Goal: Task Accomplishment & Management: Complete application form

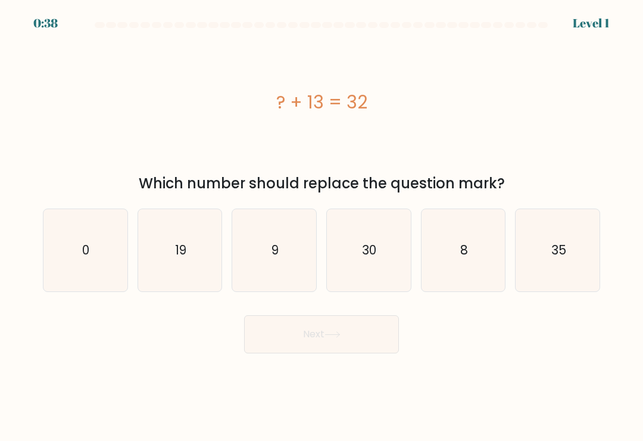
click at [176, 268] on icon "19" at bounding box center [180, 250] width 82 height 82
click at [321, 226] on input "b. 19" at bounding box center [321, 223] width 1 height 6
radio input "true"
click at [349, 335] on button "Next" at bounding box center [321, 334] width 155 height 38
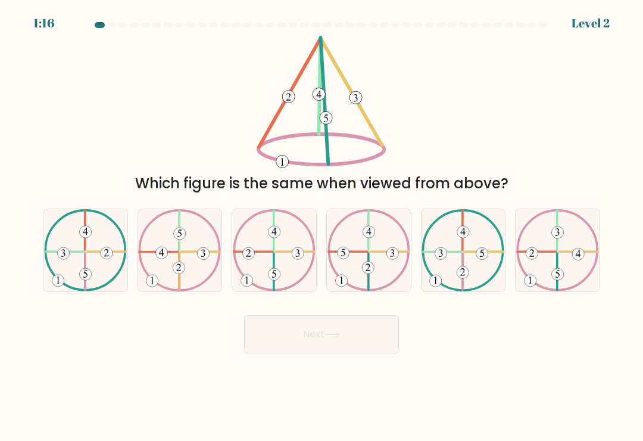
click at [376, 266] on icon at bounding box center [368, 250] width 83 height 82
click at [322, 226] on input "d." at bounding box center [321, 223] width 1 height 6
radio input "true"
click at [370, 339] on button "Next" at bounding box center [321, 334] width 155 height 38
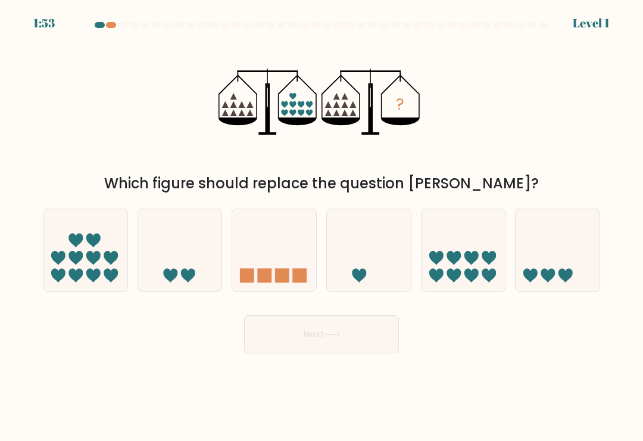
click at [89, 261] on icon at bounding box center [93, 258] width 14 height 14
click at [321, 226] on input "a." at bounding box center [321, 223] width 1 height 6
radio input "true"
click at [341, 338] on icon at bounding box center [332, 334] width 16 height 7
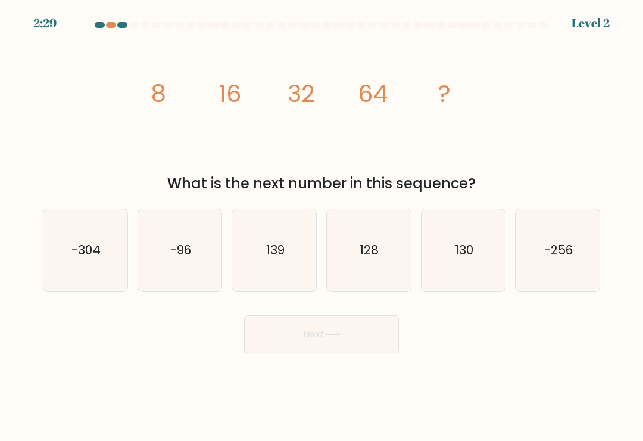
click at [295, 255] on icon "139" at bounding box center [274, 250] width 82 height 82
click at [321, 226] on input "c. 139" at bounding box center [321, 223] width 1 height 6
radio input "true"
click at [359, 336] on button "Next" at bounding box center [321, 334] width 155 height 38
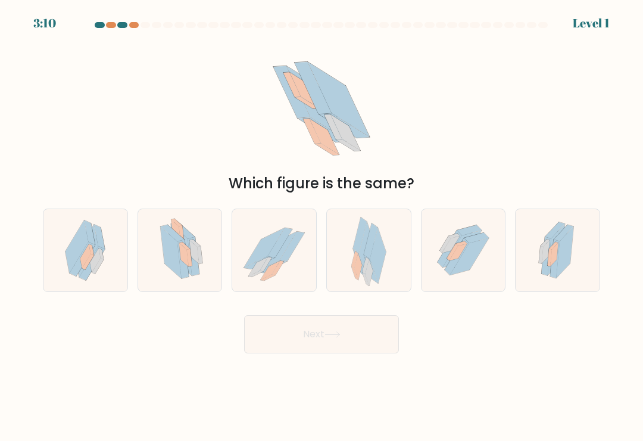
click at [194, 276] on icon at bounding box center [193, 256] width 11 height 39
click at [321, 226] on input "b." at bounding box center [321, 223] width 1 height 6
radio input "true"
click at [346, 335] on button "Next" at bounding box center [321, 334] width 155 height 38
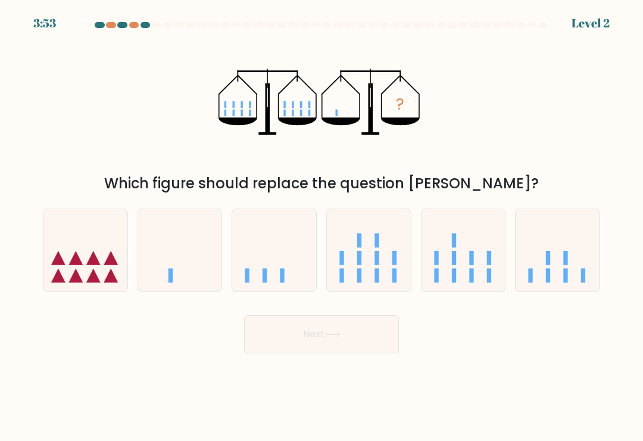
click at [193, 270] on icon at bounding box center [180, 251] width 84 height 70
click at [321, 226] on input "b." at bounding box center [321, 223] width 1 height 6
radio input "true"
click at [381, 333] on button "Next" at bounding box center [321, 334] width 155 height 38
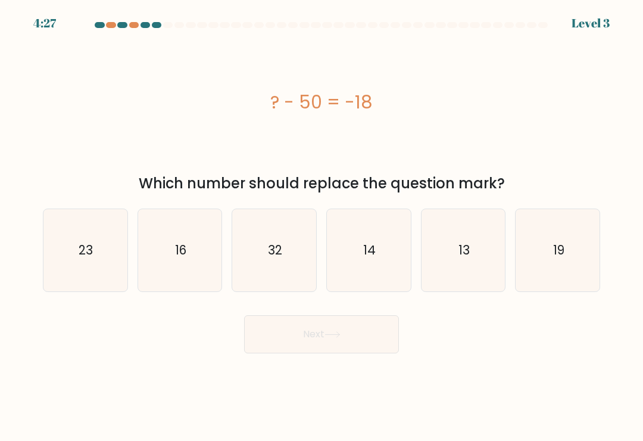
click at [495, 221] on icon "13" at bounding box center [463, 250] width 82 height 82
click at [322, 221] on input "e. 13" at bounding box center [321, 223] width 1 height 6
radio input "true"
click at [357, 337] on button "Next" at bounding box center [321, 334] width 155 height 38
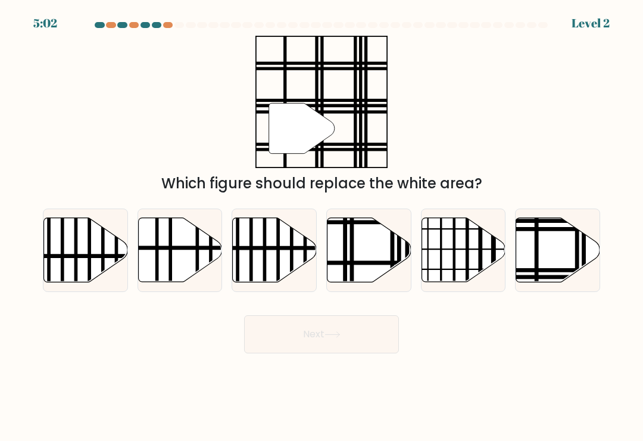
click at [555, 248] on icon at bounding box center [558, 250] width 84 height 64
click at [322, 226] on input "f." at bounding box center [321, 223] width 1 height 6
radio input "true"
click at [366, 326] on button "Next" at bounding box center [321, 334] width 155 height 38
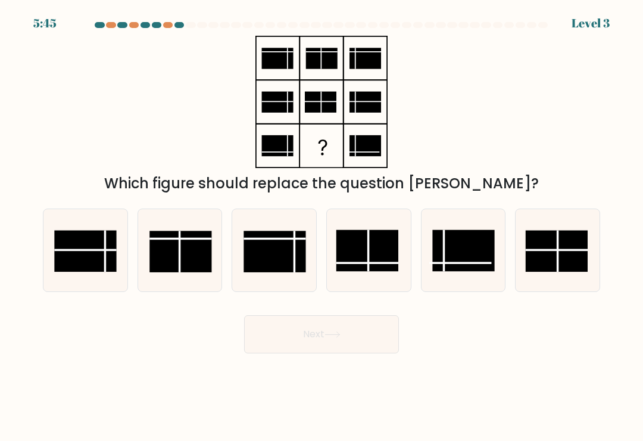
click at [376, 271] on rect at bounding box center [367, 250] width 62 height 41
click at [322, 226] on input "d." at bounding box center [321, 223] width 1 height 6
radio input "true"
click at [379, 336] on button "Next" at bounding box center [321, 334] width 155 height 38
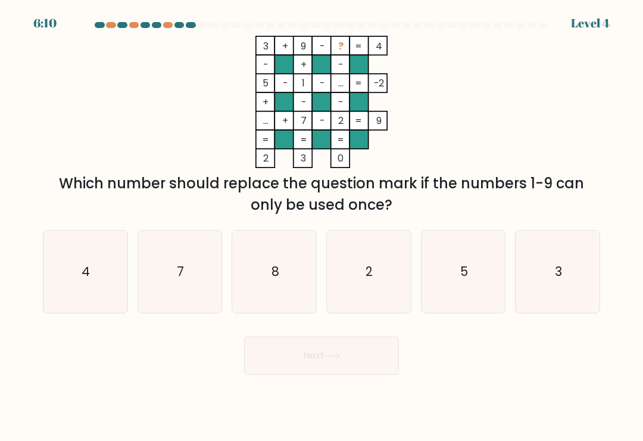
click at [293, 269] on icon "8" at bounding box center [274, 271] width 82 height 82
click at [321, 226] on input "c. 8" at bounding box center [321, 223] width 1 height 6
radio input "true"
click at [320, 354] on button "Next" at bounding box center [321, 355] width 155 height 38
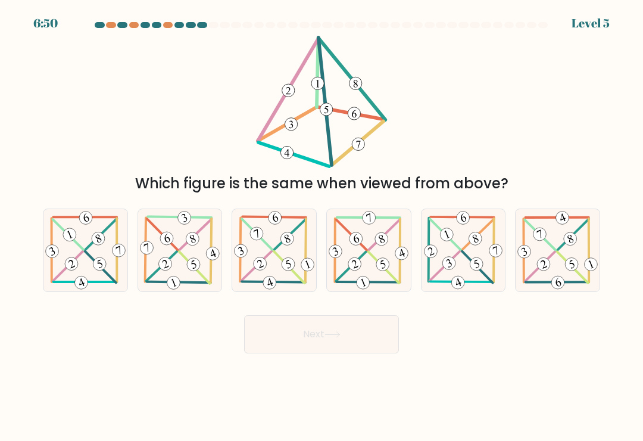
click at [99, 264] on 704 at bounding box center [99, 263] width 17 height 17
click at [321, 226] on input "a." at bounding box center [321, 223] width 1 height 6
radio input "true"
click at [324, 345] on button "Next" at bounding box center [321, 334] width 155 height 38
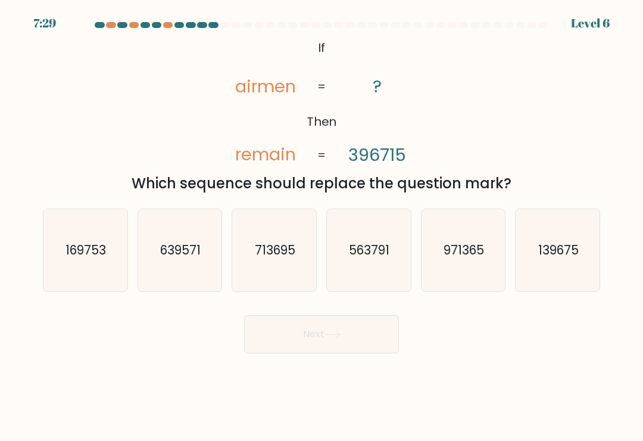
click at [569, 229] on icon "139675" at bounding box center [558, 250] width 82 height 82
click at [322, 226] on input "f. 139675" at bounding box center [321, 223] width 1 height 6
radio input "true"
click at [370, 328] on button "Next" at bounding box center [321, 334] width 155 height 38
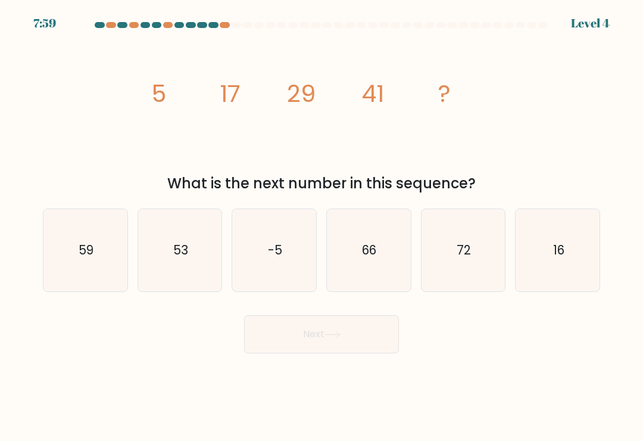
click at [374, 251] on text "66" at bounding box center [370, 249] width 14 height 17
click at [322, 226] on input "d. 66" at bounding box center [321, 223] width 1 height 6
radio input "true"
click at [361, 345] on button "Next" at bounding box center [321, 334] width 155 height 38
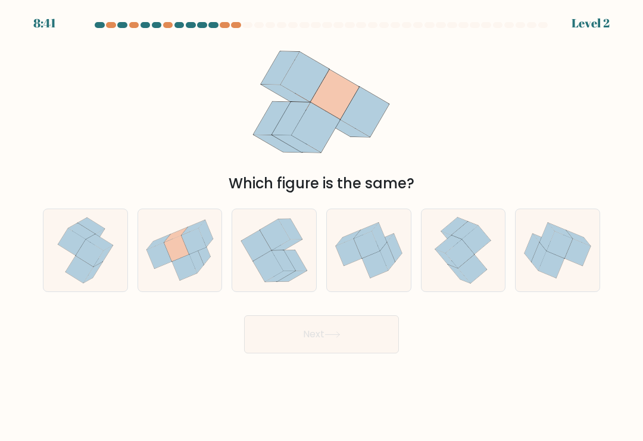
click at [196, 265] on icon at bounding box center [196, 259] width 14 height 27
click at [321, 226] on input "b." at bounding box center [321, 223] width 1 height 6
radio input "true"
click at [355, 341] on button "Next" at bounding box center [321, 334] width 155 height 38
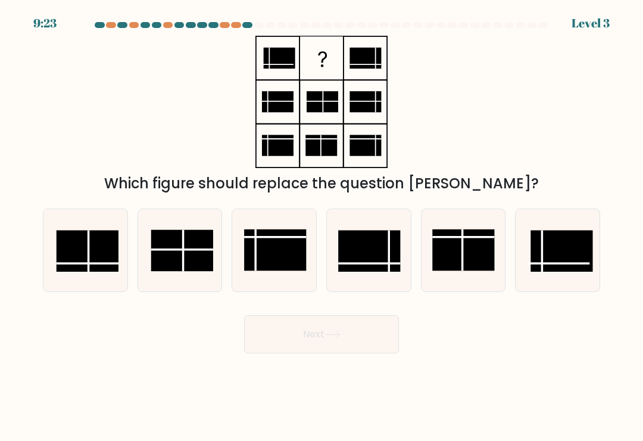
click at [198, 261] on rect at bounding box center [182, 250] width 62 height 41
click at [321, 226] on input "b." at bounding box center [321, 223] width 1 height 6
radio input "true"
click at [106, 264] on rect at bounding box center [88, 250] width 62 height 41
click at [321, 226] on input "a." at bounding box center [321, 223] width 1 height 6
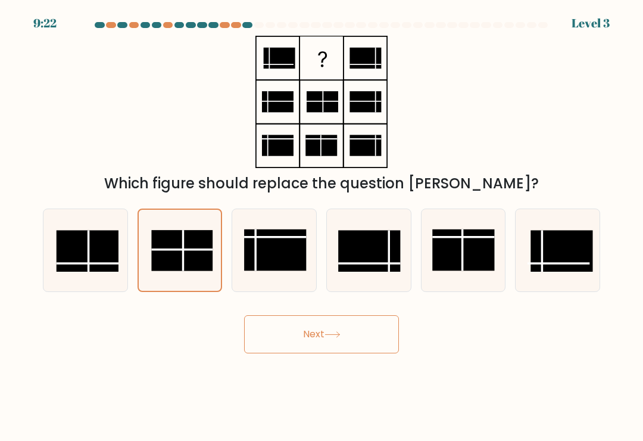
radio input "true"
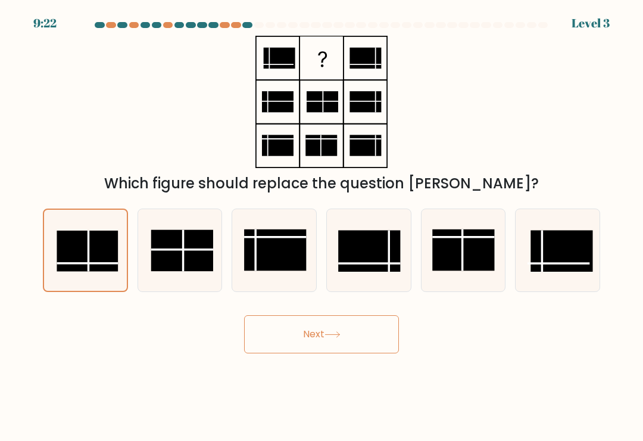
click at [346, 336] on button "Next" at bounding box center [321, 334] width 155 height 38
